Goal: Ask a question

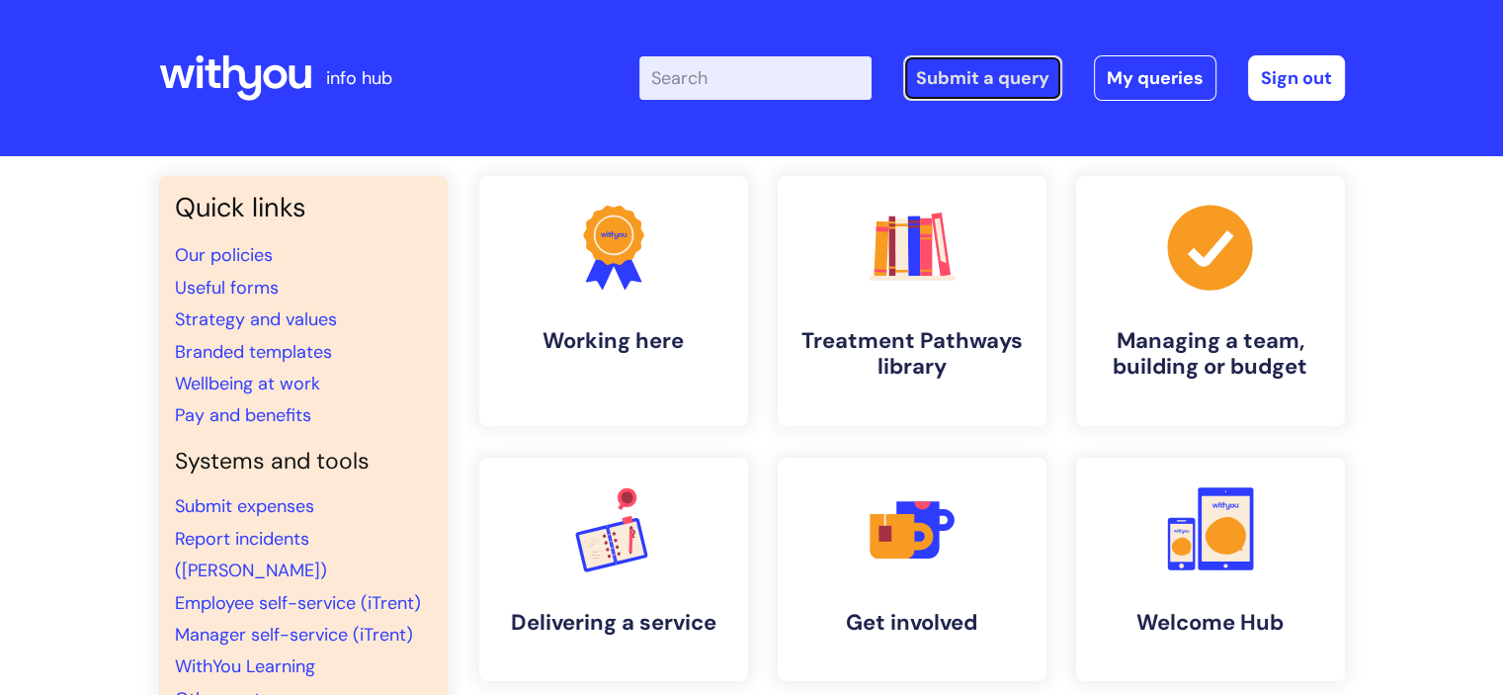
click at [992, 67] on link "Submit a query" at bounding box center [982, 77] width 159 height 45
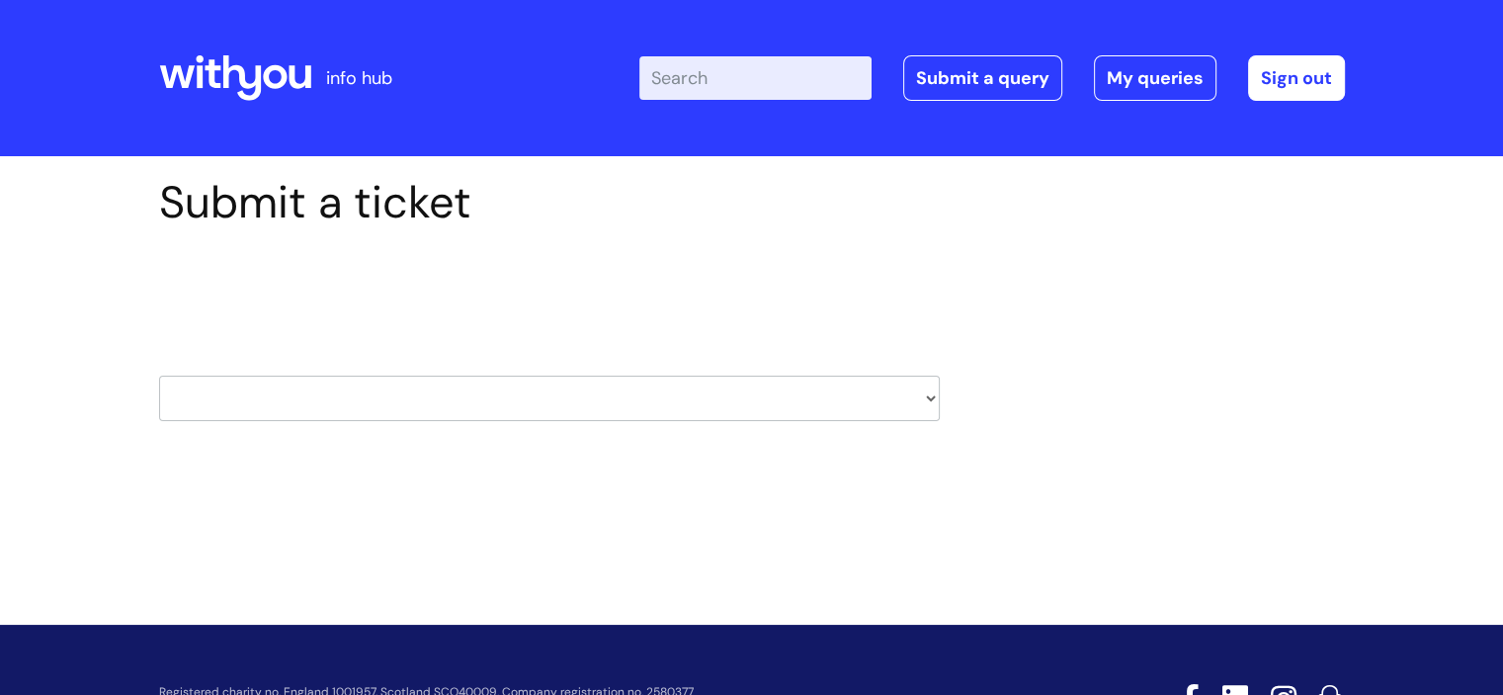
click at [929, 399] on select "HR / People IT and Support Clinical Drug Alerts Finance Accounts Data Support T…" at bounding box center [549, 397] width 781 height 45
click at [1063, 481] on div "Submit a ticket Select issue type HR / People IT and Support Clinical Drug Aler…" at bounding box center [751, 360] width 1503 height 409
